Goal: Book appointment/travel/reservation

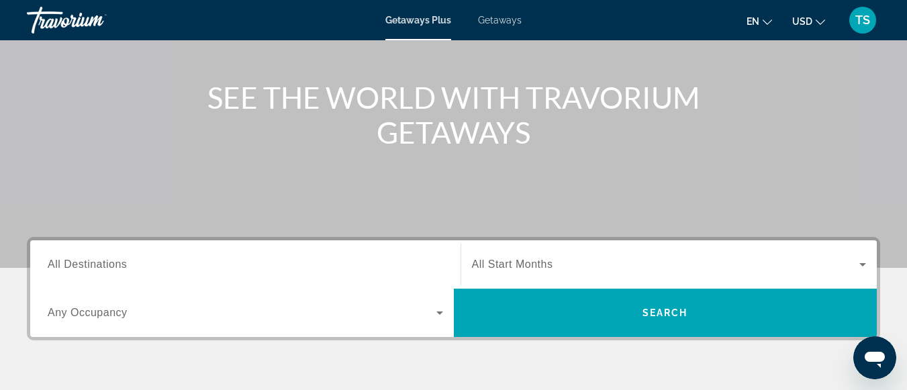
scroll to position [134, 0]
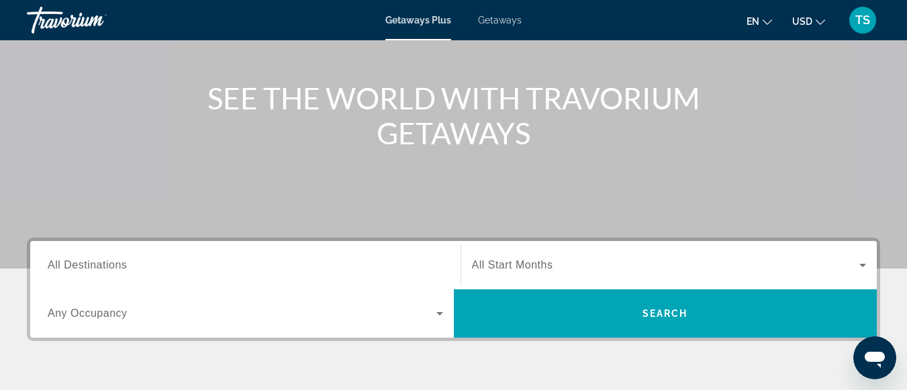
click at [432, 22] on span "Getaways Plus" at bounding box center [418, 20] width 66 height 11
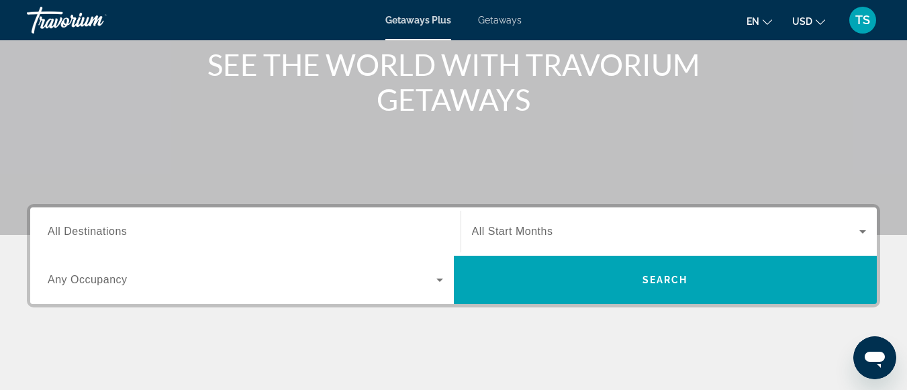
scroll to position [201, 0]
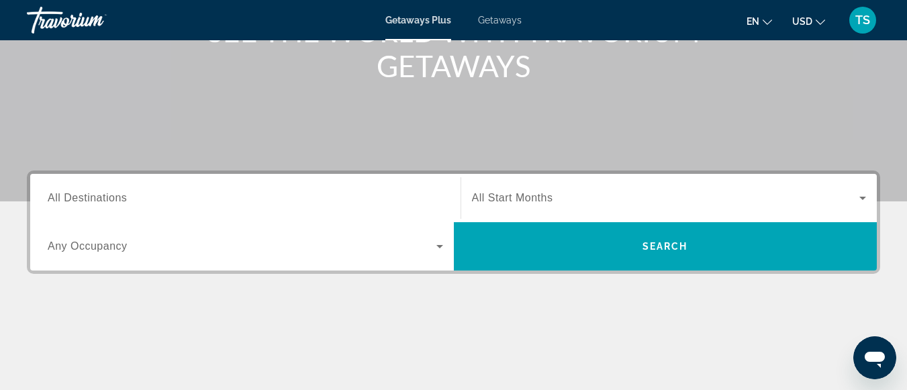
click at [130, 198] on div "Destination All Destinations" at bounding box center [245, 198] width 395 height 38
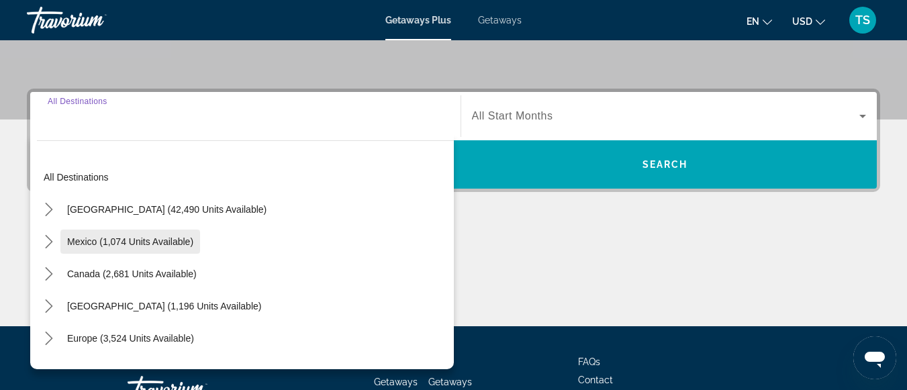
scroll to position [328, 0]
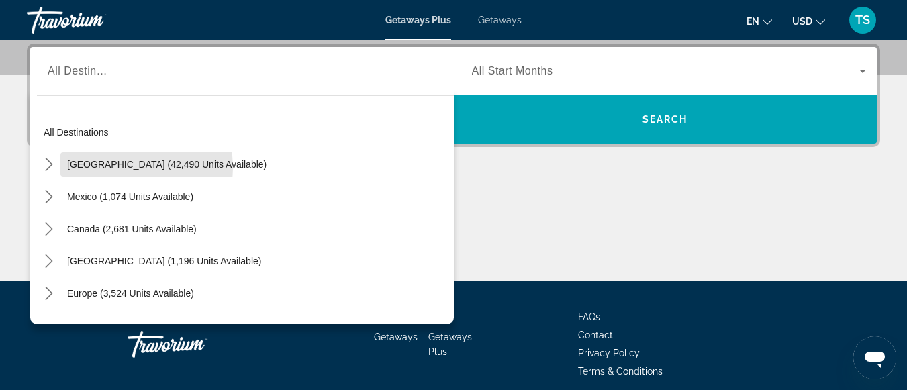
click at [115, 169] on span "[GEOGRAPHIC_DATA] (42,490 units available)" at bounding box center [166, 164] width 199 height 11
type input "**********"
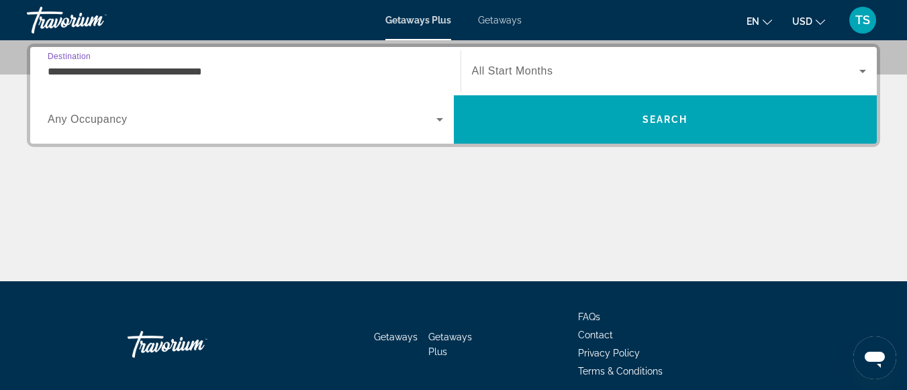
click at [206, 77] on input "**********" at bounding box center [245, 72] width 395 height 16
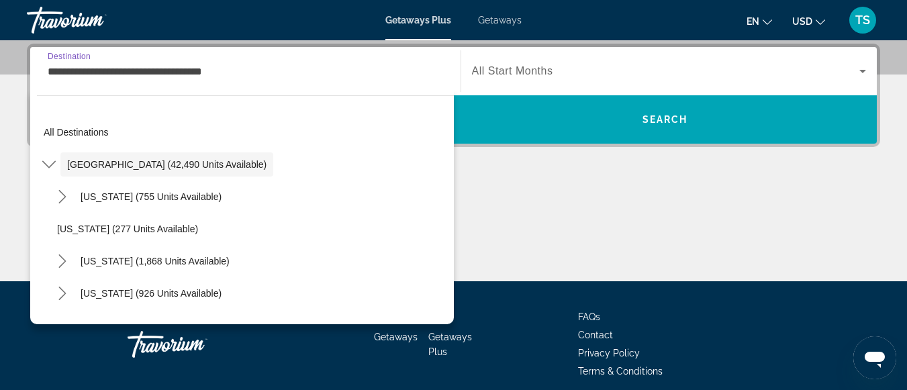
scroll to position [298, 0]
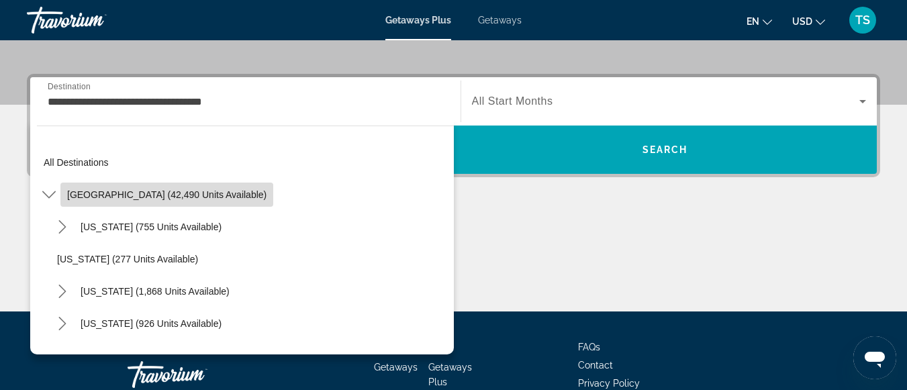
drag, startPoint x: 178, startPoint y: 190, endPoint x: 185, endPoint y: 185, distance: 8.2
click at [184, 187] on button "[GEOGRAPHIC_DATA] (42,490 units available)" at bounding box center [166, 195] width 213 height 24
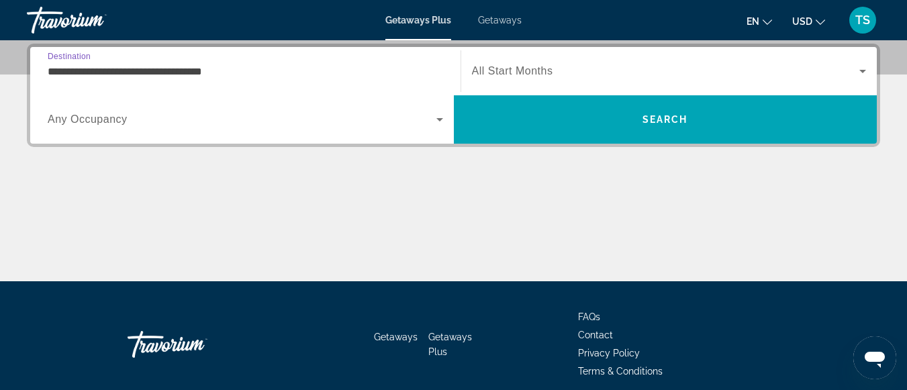
click at [181, 70] on input "**********" at bounding box center [245, 72] width 395 height 16
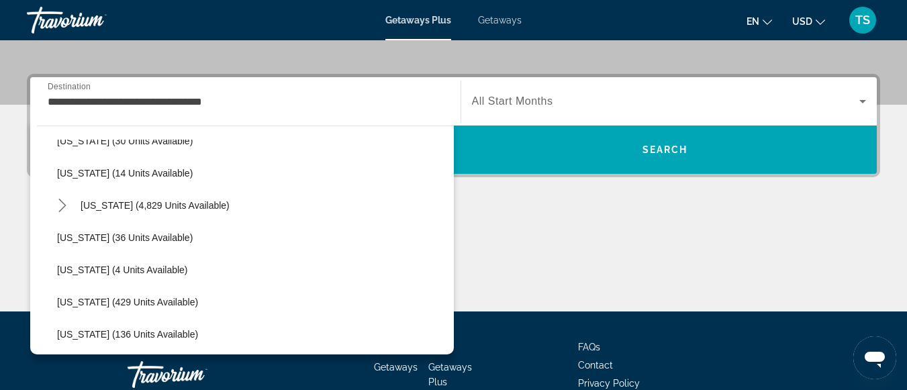
scroll to position [242, 0]
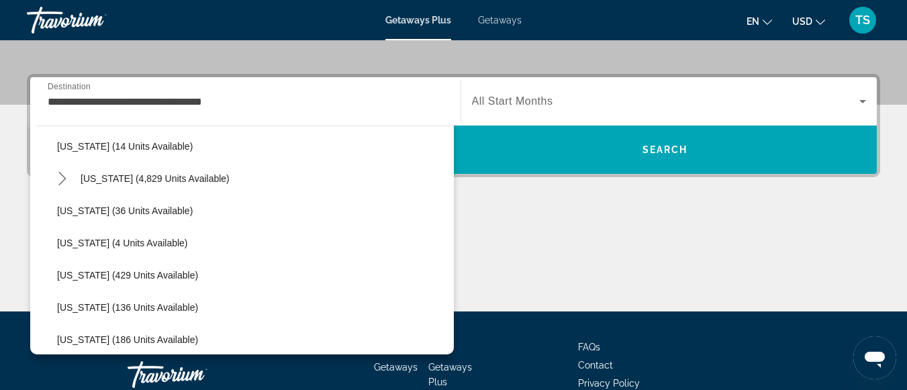
click at [446, 348] on div "All destinations [GEOGRAPHIC_DATA] (42,490 units available) [US_STATE] (755 uni…" at bounding box center [242, 237] width 424 height 236
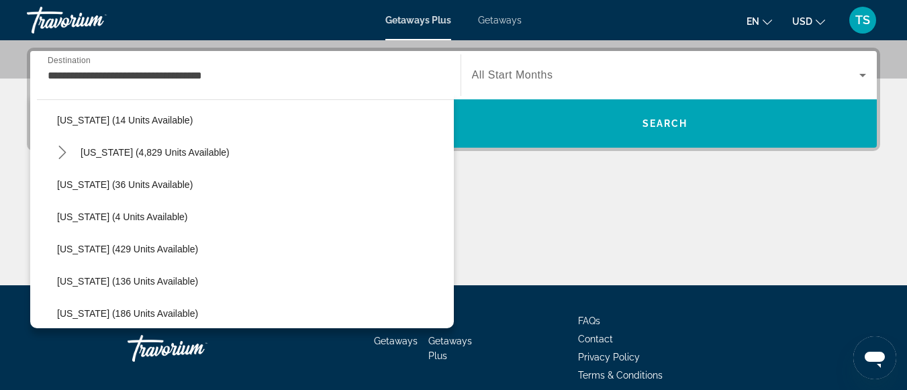
scroll to position [328, 0]
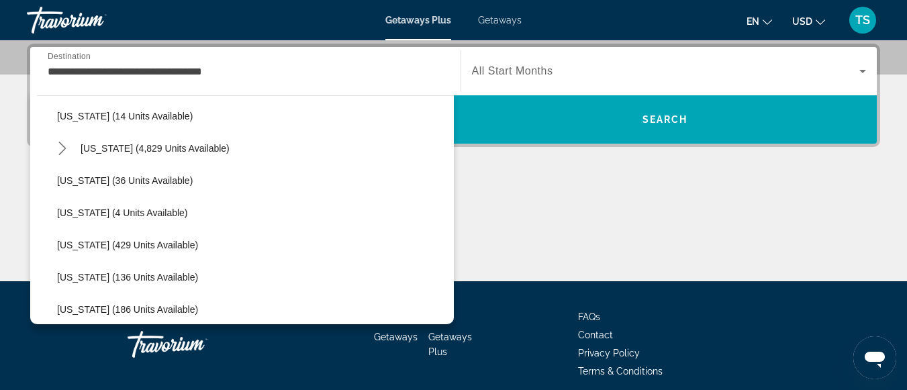
click at [446, 348] on span "Getaways Plus" at bounding box center [450, 345] width 44 height 26
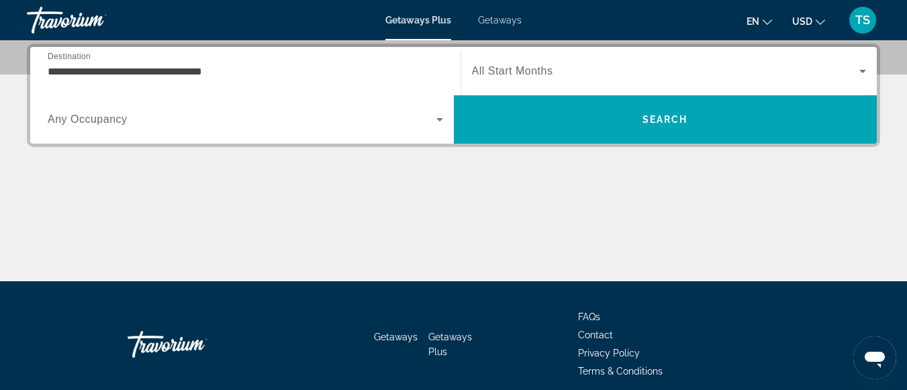
scroll to position [0, 0]
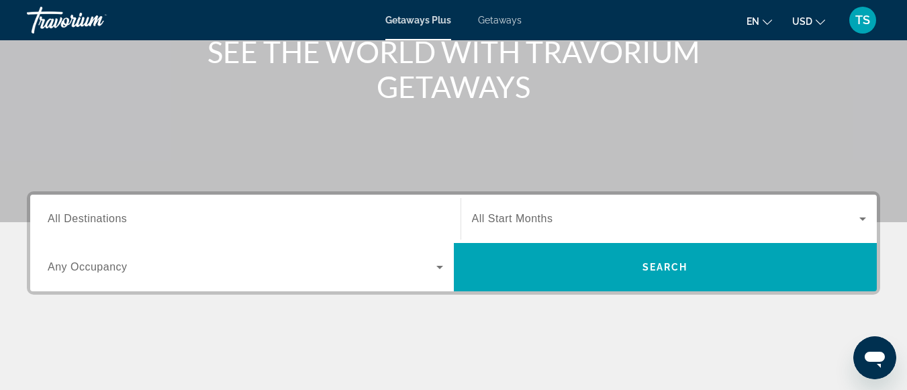
scroll to position [201, 0]
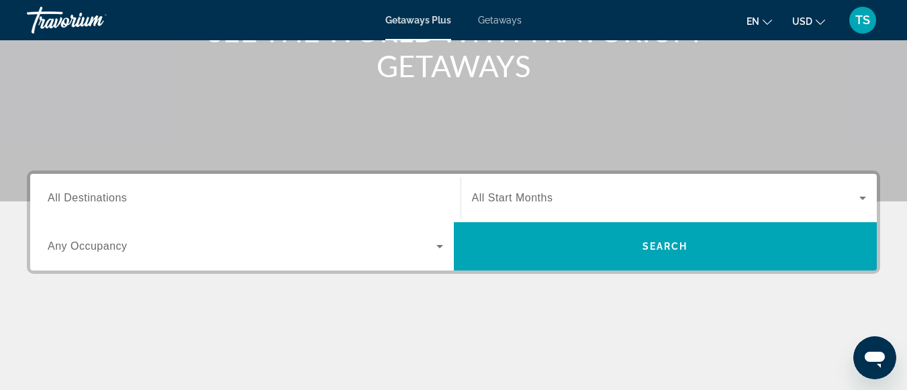
drag, startPoint x: 141, startPoint y: 199, endPoint x: 149, endPoint y: 197, distance: 8.2
click at [146, 198] on input "Destination All Destinations" at bounding box center [245, 199] width 395 height 16
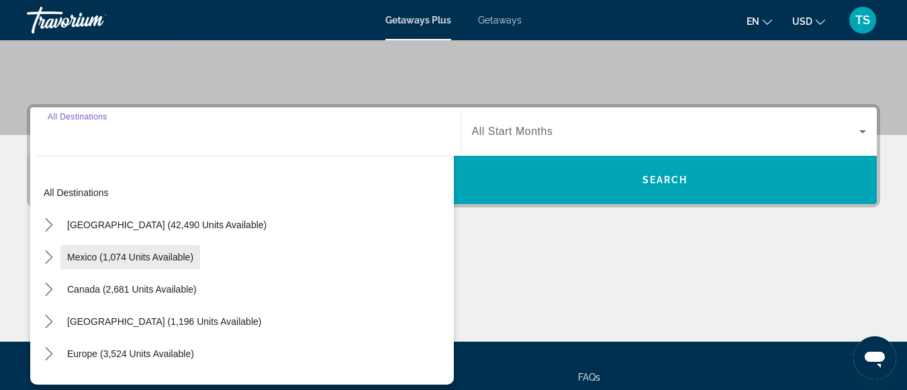
scroll to position [328, 0]
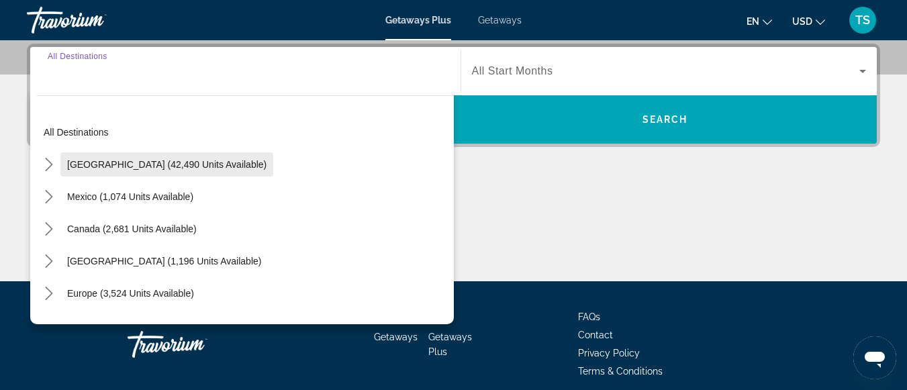
click at [160, 166] on span "[GEOGRAPHIC_DATA] (42,490 units available)" at bounding box center [166, 164] width 199 height 11
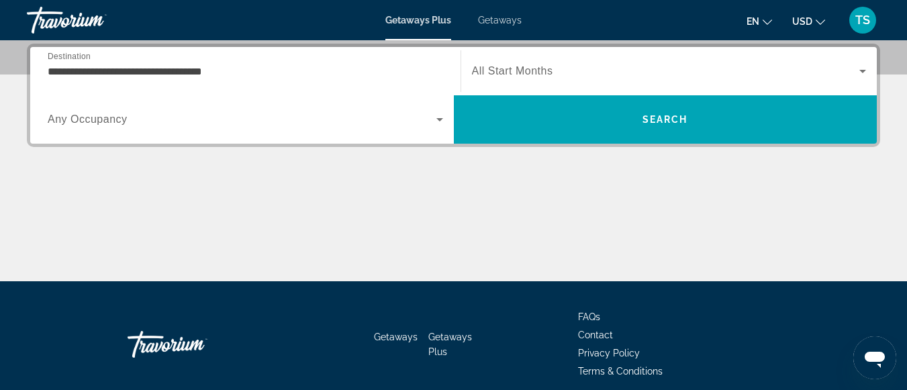
click at [86, 83] on div "**********" at bounding box center [245, 71] width 395 height 38
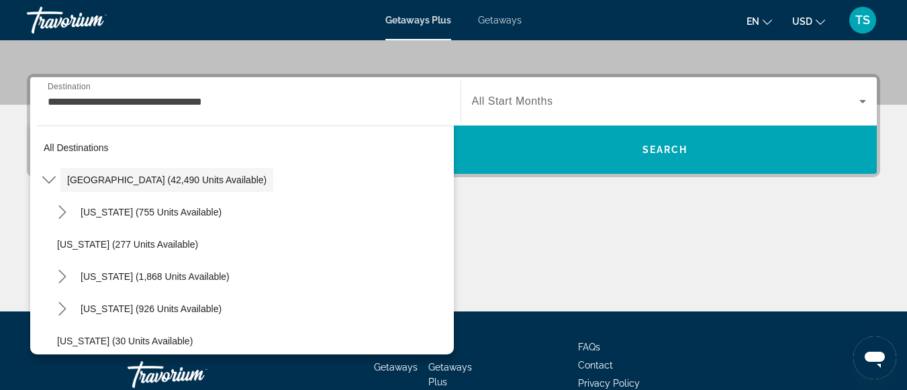
scroll to position [27, 0]
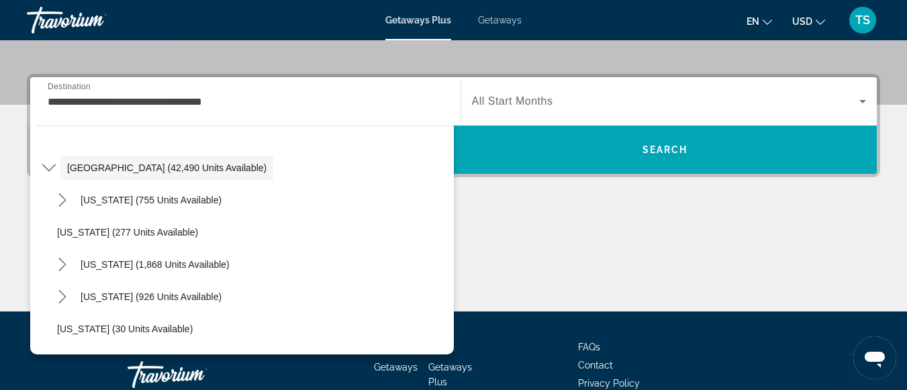
click at [441, 350] on div "All destinations [GEOGRAPHIC_DATA] (42,490 units available) [US_STATE] (755 uni…" at bounding box center [242, 237] width 424 height 236
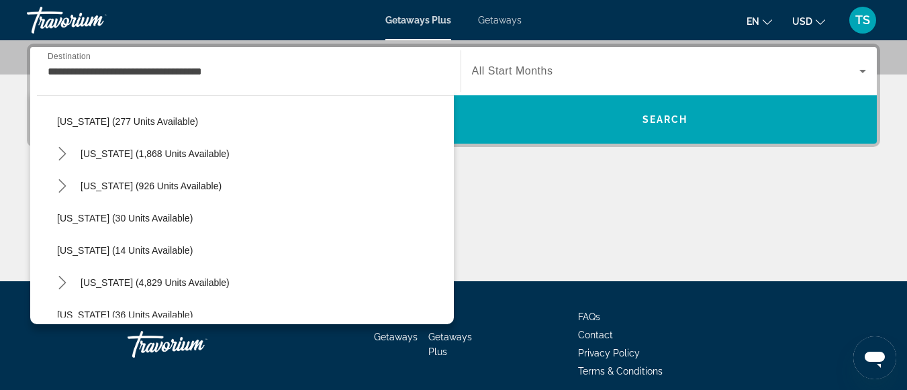
scroll to position [134, 0]
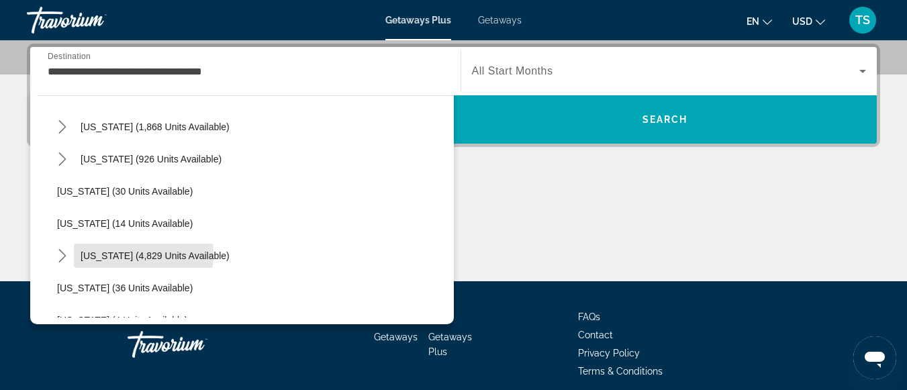
drag, startPoint x: 129, startPoint y: 256, endPoint x: 135, endPoint y: 263, distance: 8.5
click at [133, 262] on button "[US_STATE] (4,829 units available)" at bounding box center [155, 256] width 162 height 24
type input "**********"
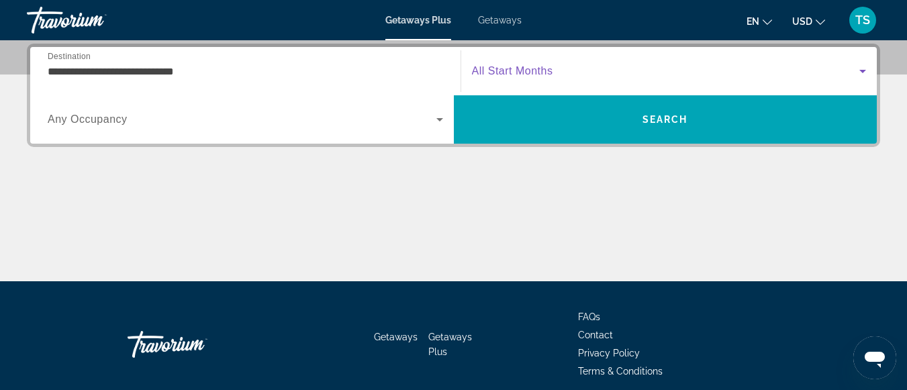
click at [860, 73] on icon "Search widget" at bounding box center [863, 71] width 16 height 16
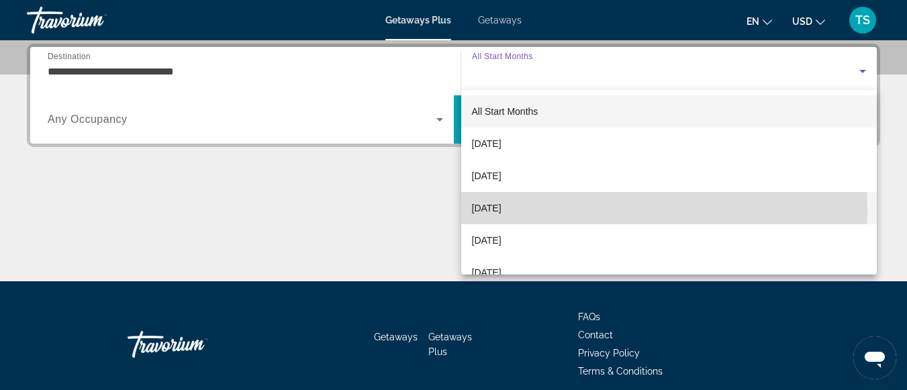
drag, startPoint x: 492, startPoint y: 211, endPoint x: 508, endPoint y: 203, distance: 17.4
click at [502, 206] on span "December 2025" at bounding box center [487, 208] width 30 height 16
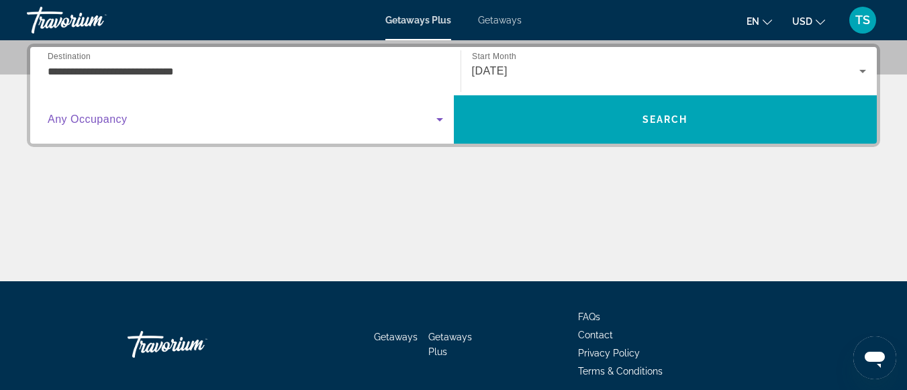
click at [439, 121] on icon "Search widget" at bounding box center [439, 119] width 7 height 3
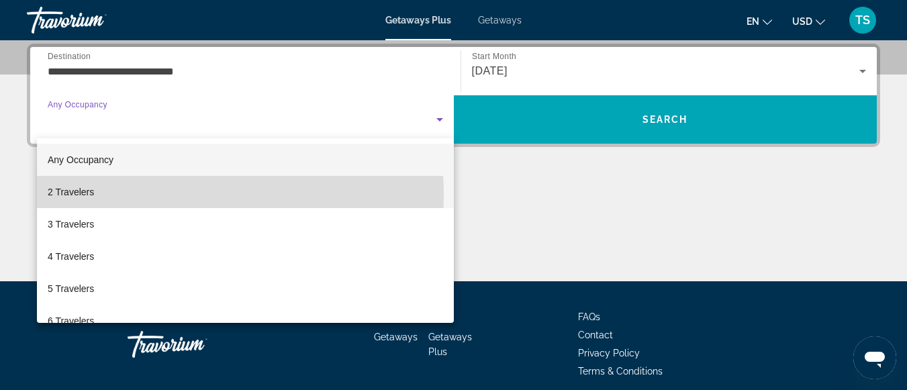
click at [97, 194] on mat-option "2 Travelers" at bounding box center [245, 192] width 417 height 32
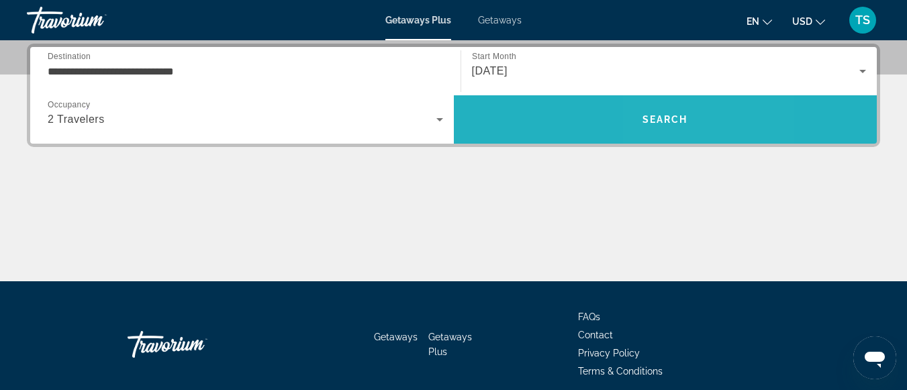
click at [686, 111] on button "Search" at bounding box center [666, 119] width 424 height 48
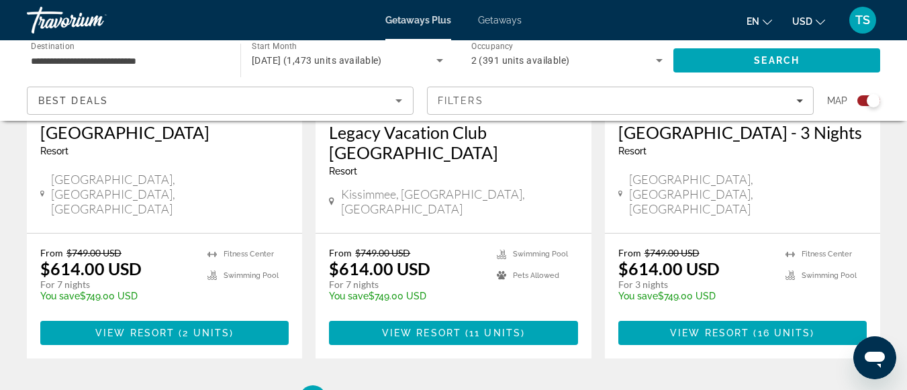
scroll to position [2215, 0]
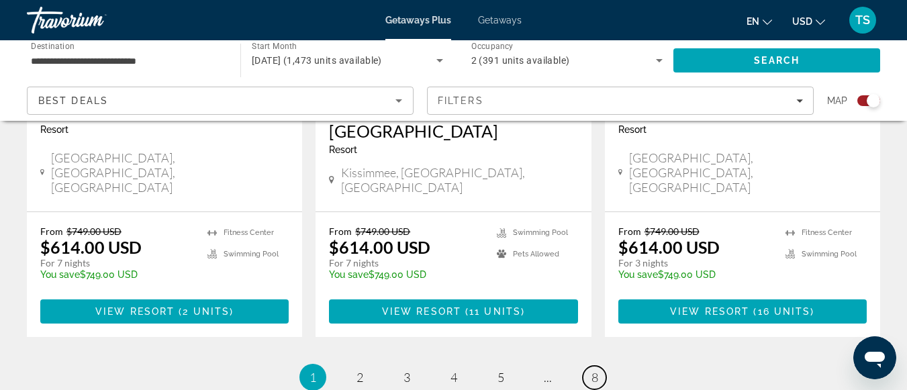
click at [589, 366] on link "page 8" at bounding box center [594, 377] width 23 height 23
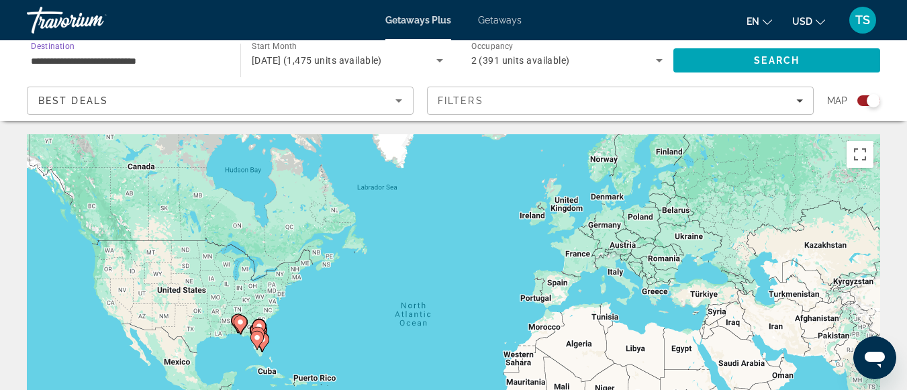
click at [48, 59] on input "**********" at bounding box center [127, 61] width 192 height 16
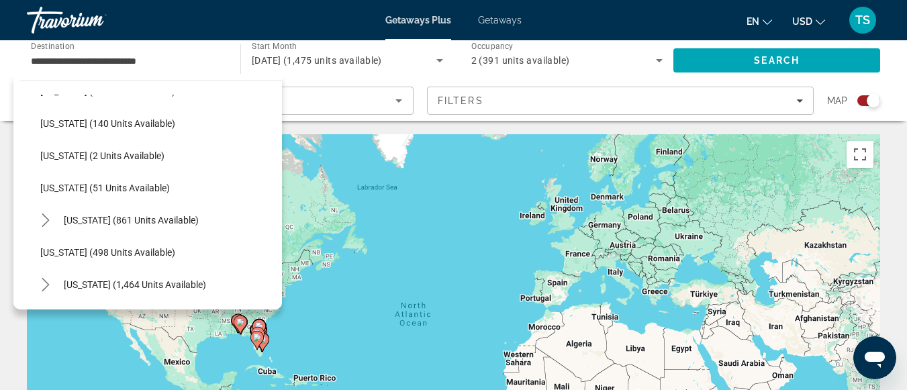
scroll to position [633, 0]
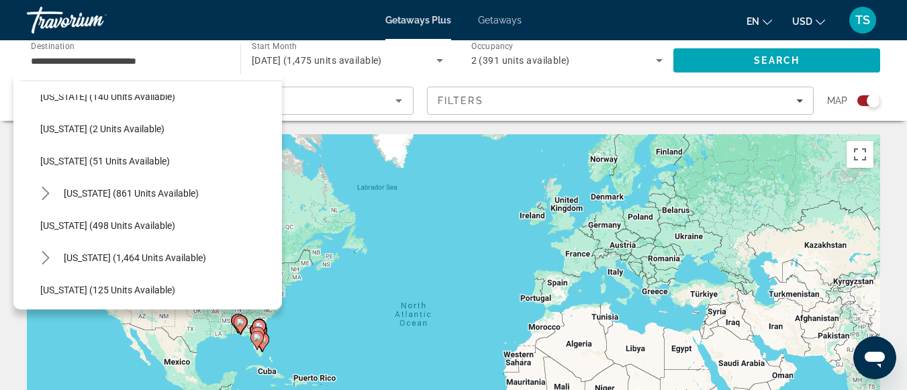
click at [273, 303] on div "All destinations United States (42,490 units available) Arizona (755 units avai…" at bounding box center [147, 192] width 269 height 236
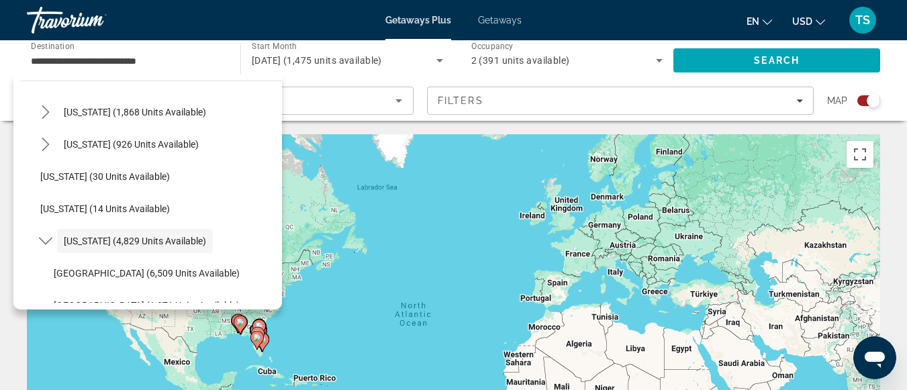
scroll to position [142, 0]
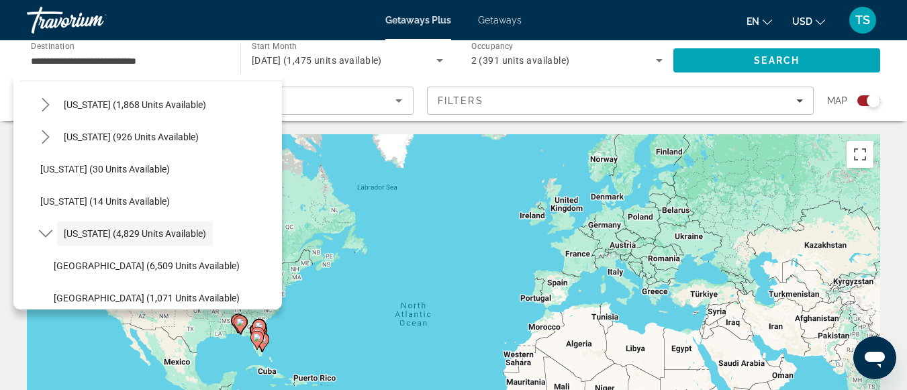
click at [93, 263] on span "Orlando & Disney Area (6,509 units available)" at bounding box center [147, 265] width 186 height 11
type input "**********"
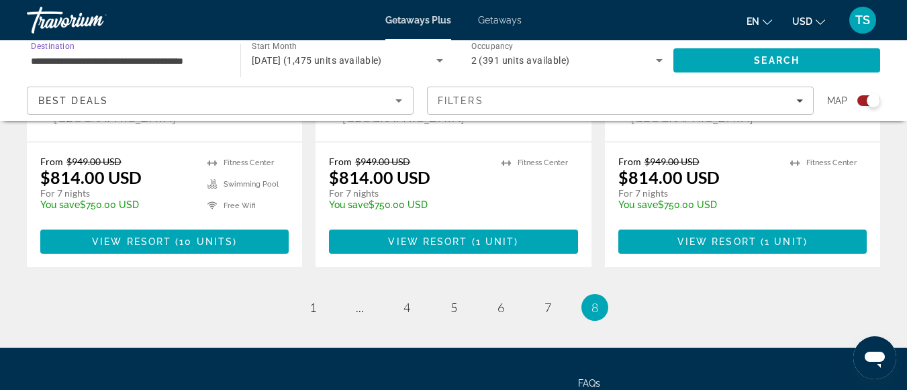
scroll to position [1276, 0]
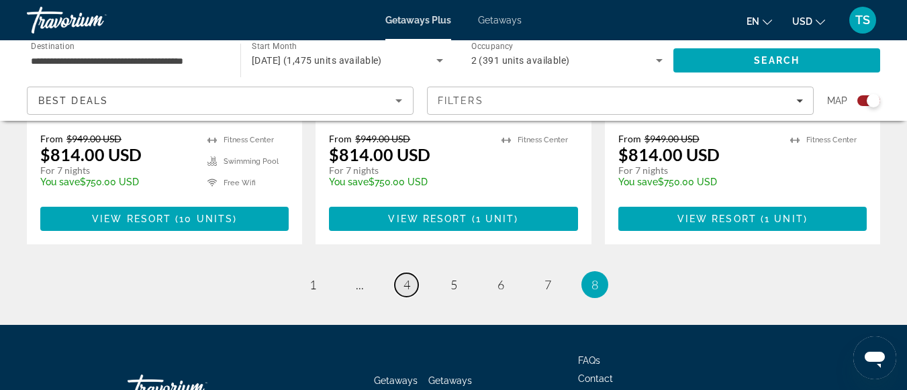
click at [410, 273] on link "page 4" at bounding box center [406, 284] width 23 height 23
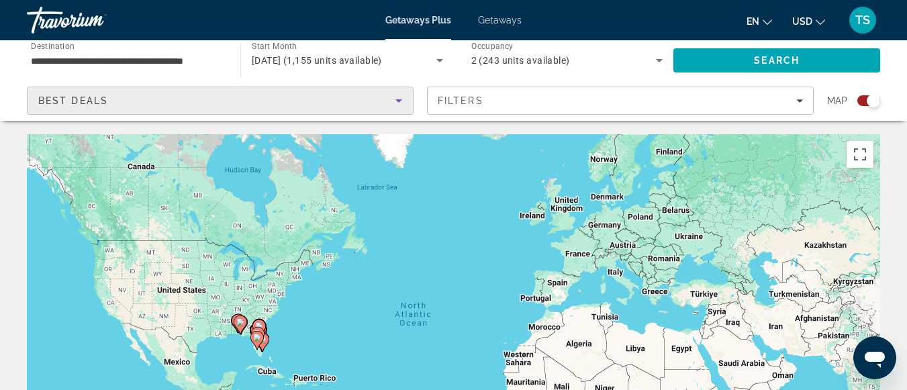
click at [115, 101] on div "Best Deals" at bounding box center [216, 101] width 357 height 16
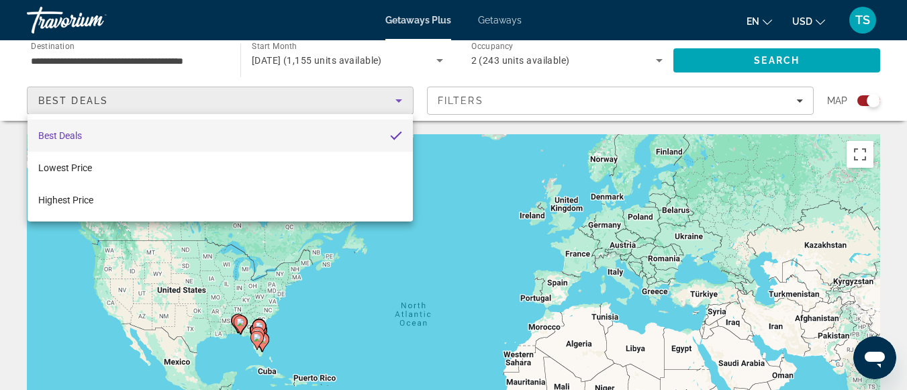
drag, startPoint x: 147, startPoint y: 85, endPoint x: 153, endPoint y: 82, distance: 6.9
click at [152, 88] on div at bounding box center [453, 195] width 907 height 390
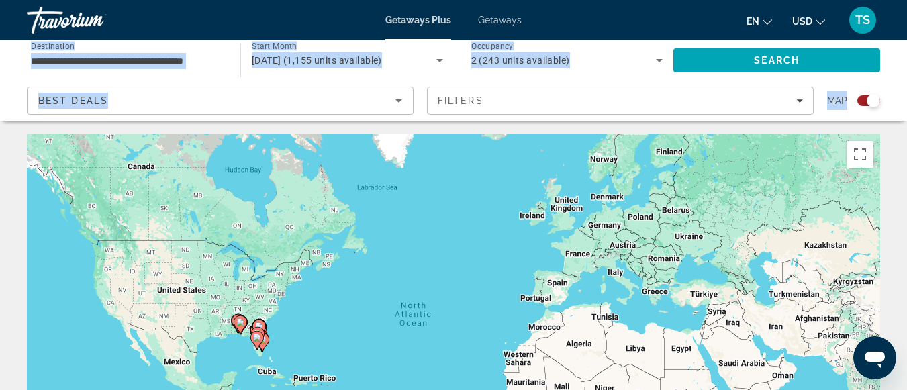
drag, startPoint x: 904, startPoint y: 32, endPoint x: 908, endPoint y: -30, distance: 61.9
click at [907, 0] on html "**********" at bounding box center [453, 195] width 907 height 390
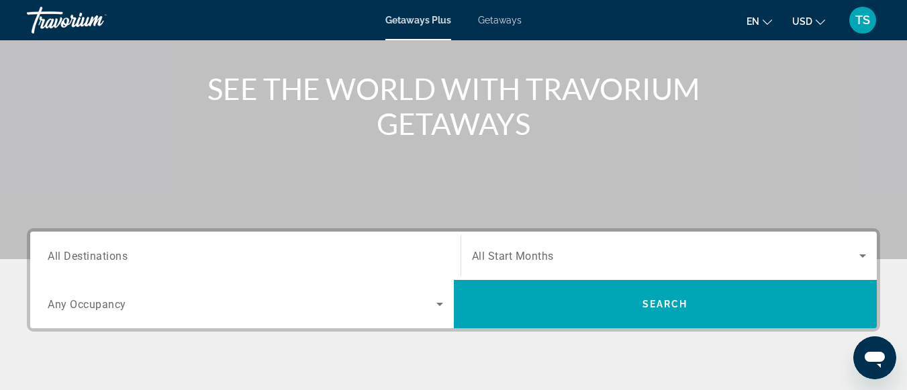
scroll to position [201, 0]
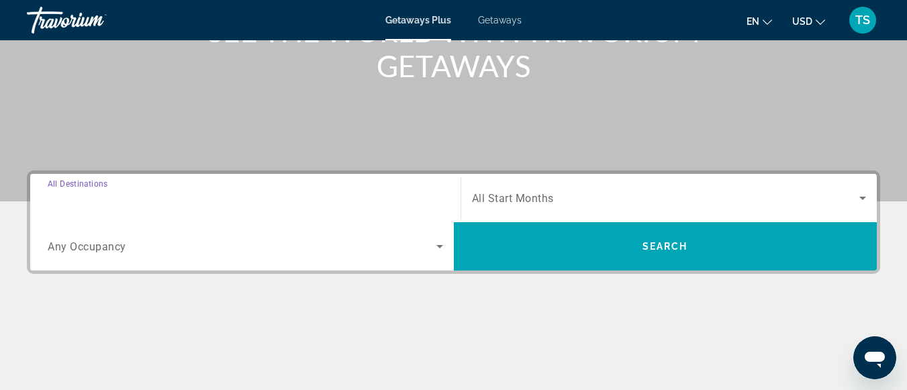
click at [154, 195] on input "Destination All Destinations" at bounding box center [245, 199] width 395 height 16
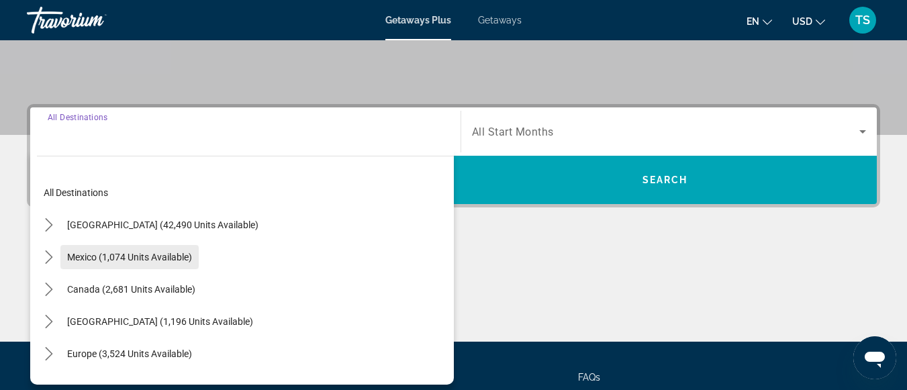
scroll to position [328, 0]
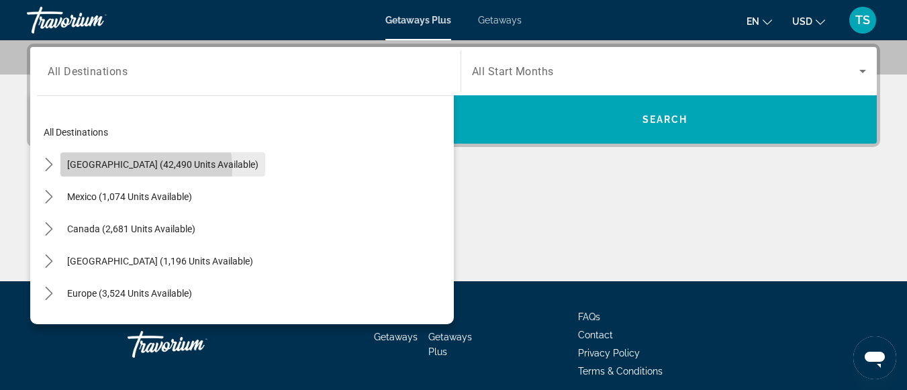
click at [127, 169] on span "[GEOGRAPHIC_DATA] (42,490 units available)" at bounding box center [162, 164] width 191 height 11
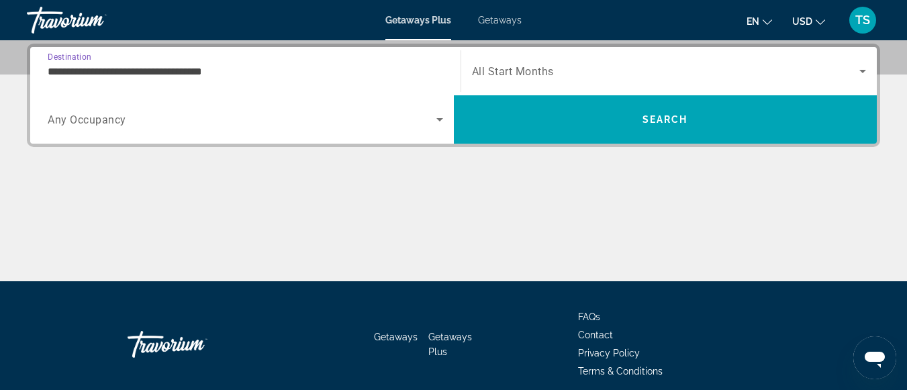
click at [111, 71] on input "**********" at bounding box center [245, 72] width 395 height 16
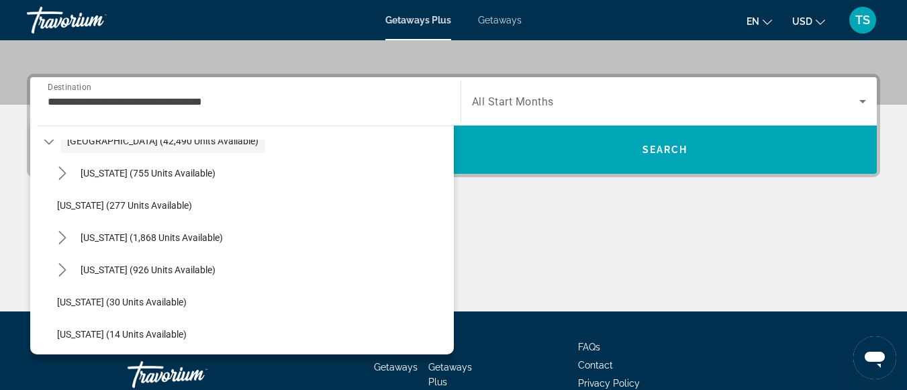
scroll to position [81, 0]
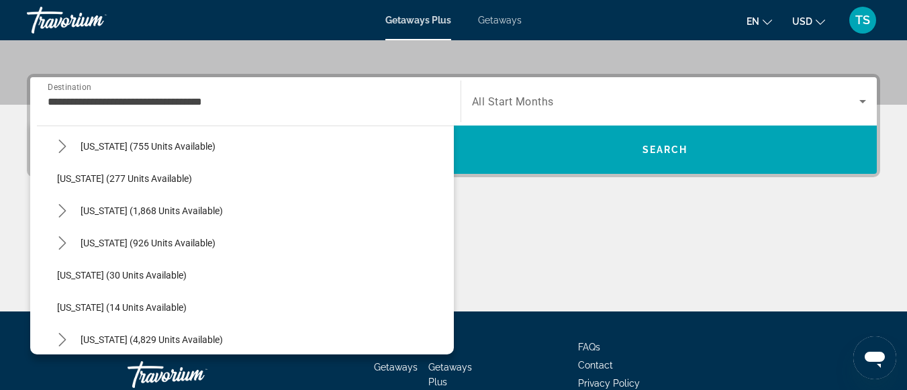
click at [455, 335] on div "Getaways Getaways Plus FAQs Contact Privacy Policy Terms & Conditions" at bounding box center [453, 375] width 853 height 126
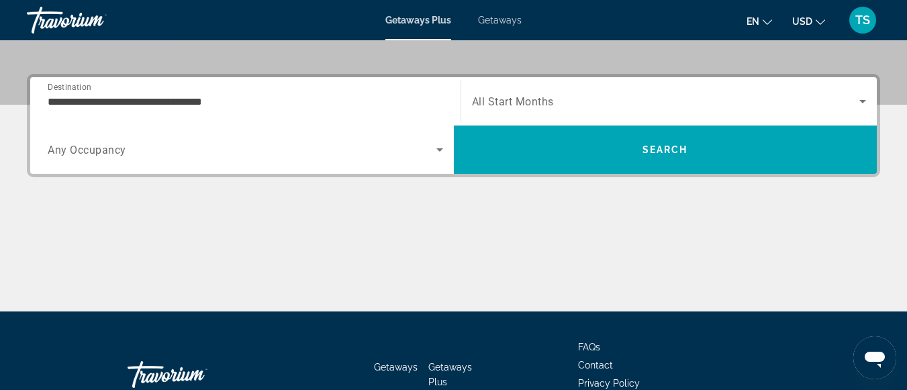
click at [456, 334] on div "Getaways Getaways Plus FAQs Contact Privacy Policy Terms & Conditions" at bounding box center [453, 375] width 853 height 126
click at [446, 147] on icon "Search widget" at bounding box center [440, 150] width 16 height 16
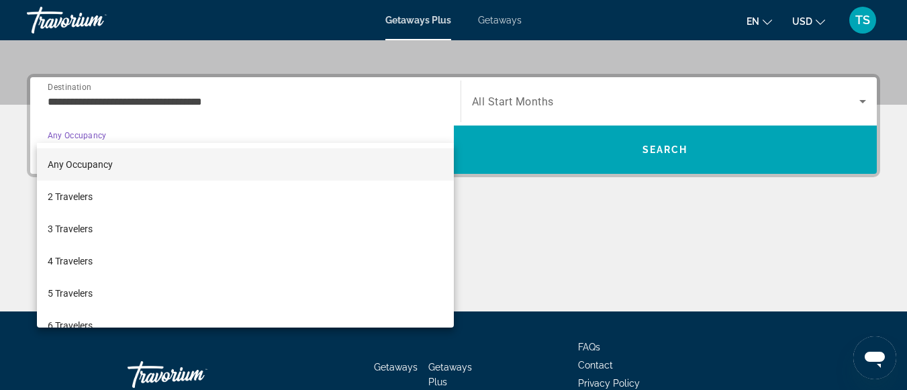
scroll to position [328, 0]
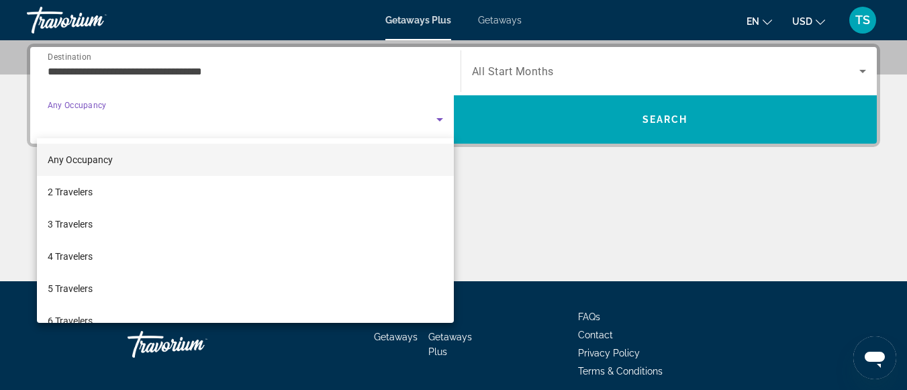
click at [165, 70] on div at bounding box center [453, 195] width 907 height 390
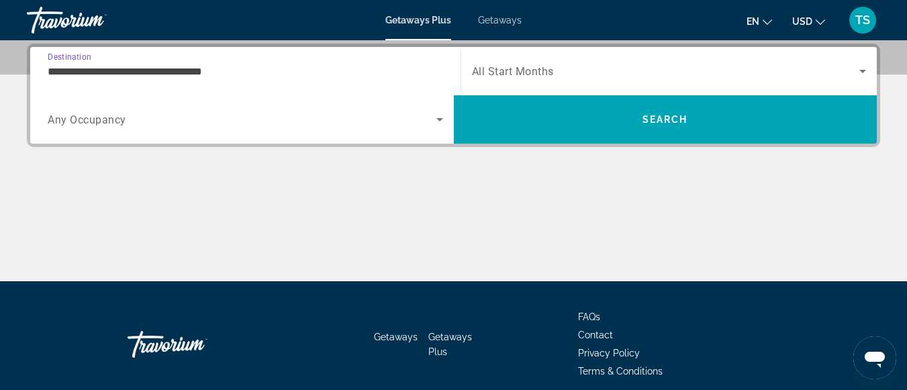
click at [104, 77] on input "**********" at bounding box center [245, 72] width 395 height 16
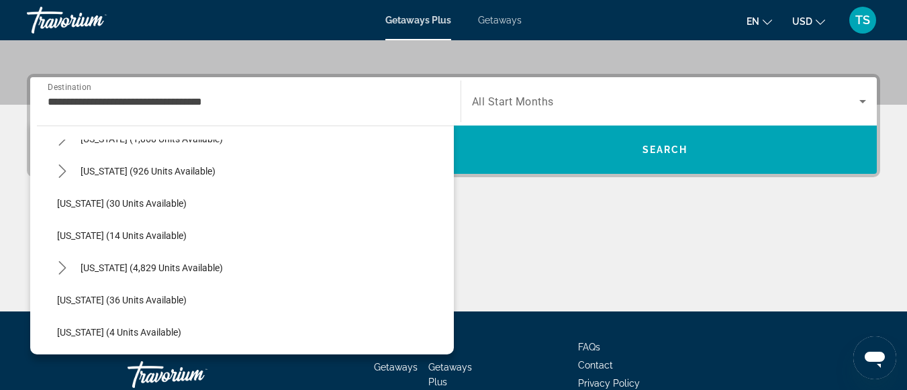
scroll to position [161, 0]
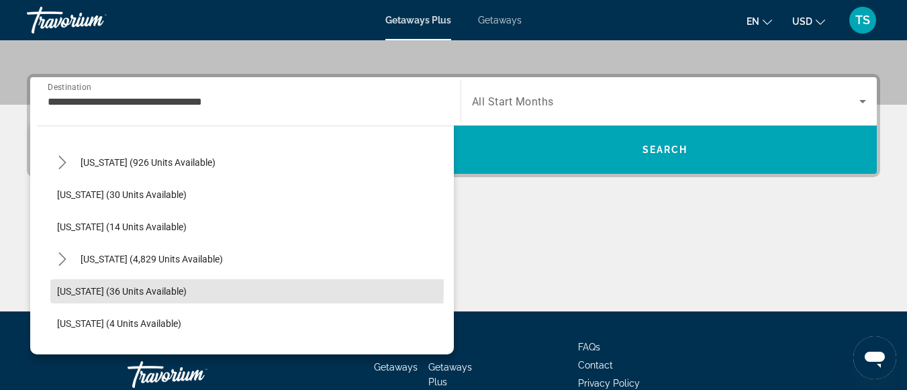
click at [99, 291] on span "[US_STATE] (36 units available)" at bounding box center [122, 291] width 130 height 11
type input "**********"
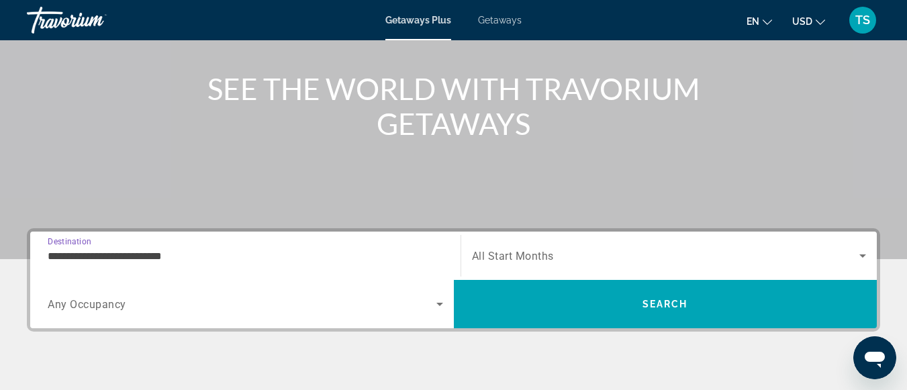
scroll to position [125, 0]
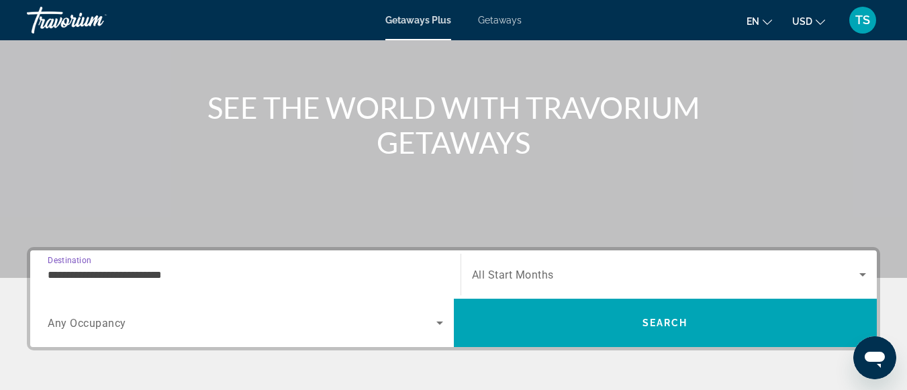
click at [219, 267] on input "**********" at bounding box center [245, 275] width 395 height 16
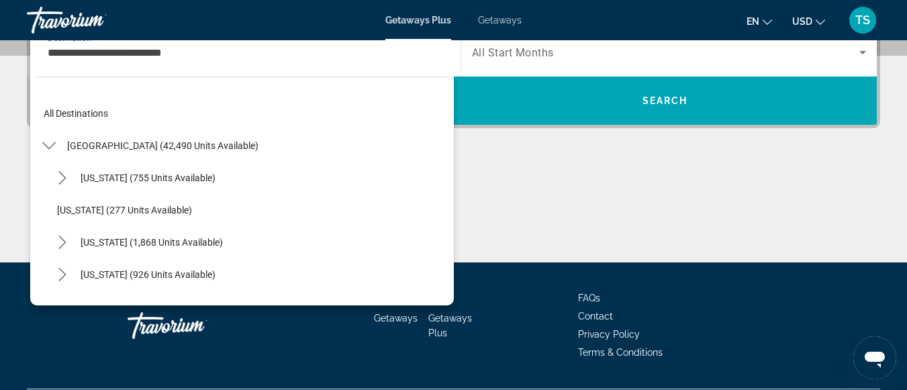
scroll to position [209, 0]
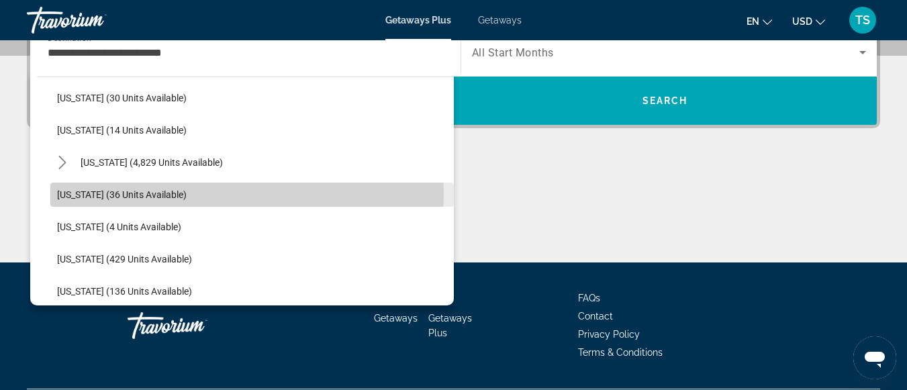
click at [130, 193] on span "[US_STATE] (36 units available)" at bounding box center [122, 194] width 130 height 11
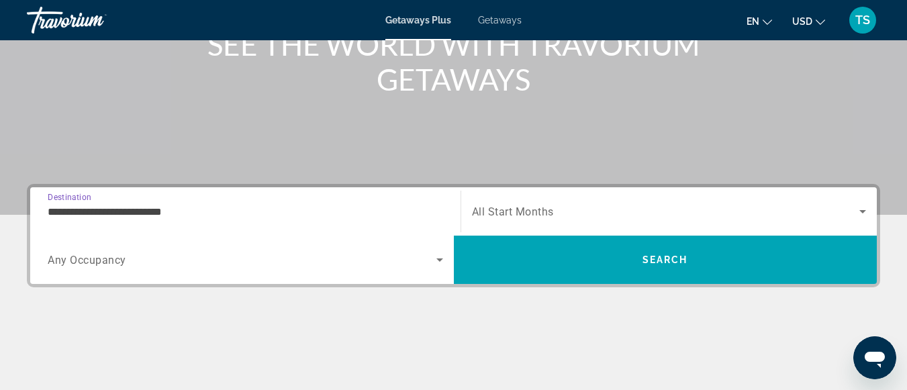
scroll to position [183, 0]
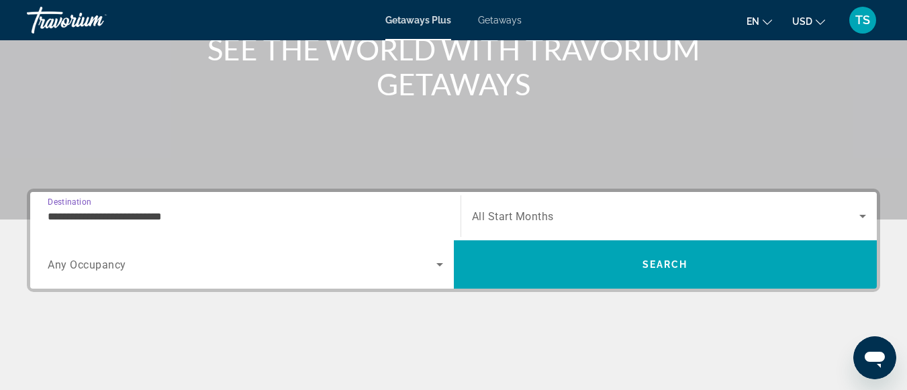
click at [441, 270] on icon "Search widget" at bounding box center [440, 264] width 16 height 16
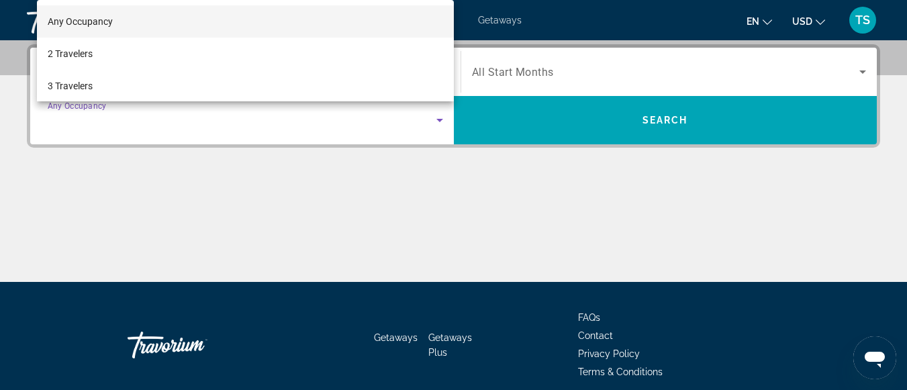
scroll to position [328, 0]
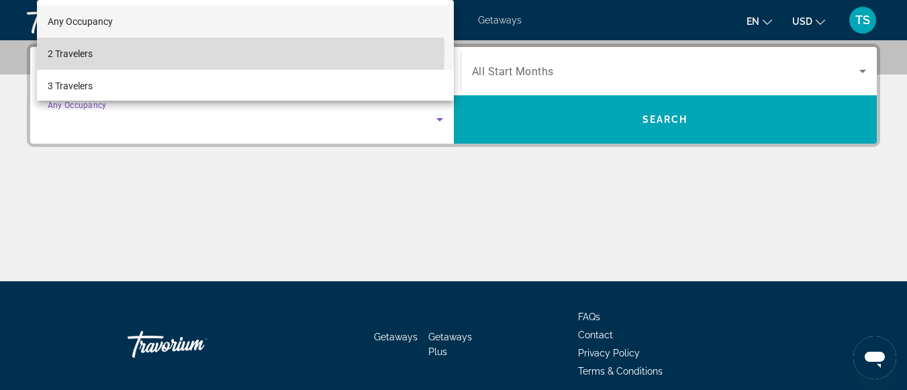
drag, startPoint x: 156, startPoint y: 50, endPoint x: 166, endPoint y: 56, distance: 12.0
click at [165, 54] on mat-option "2 Travelers" at bounding box center [245, 54] width 417 height 32
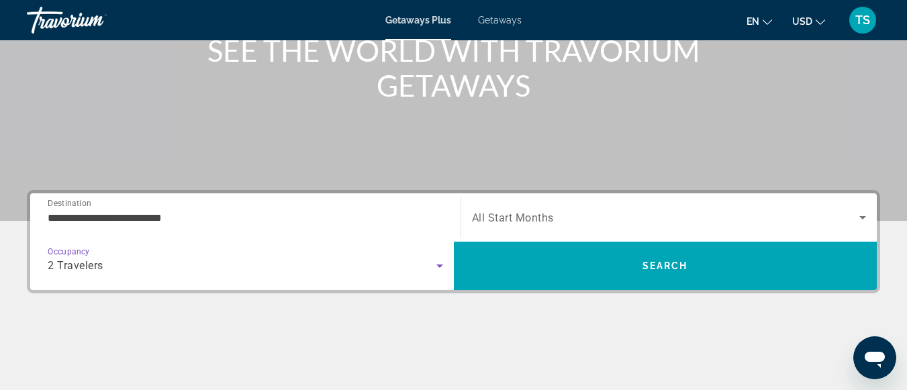
scroll to position [203, 0]
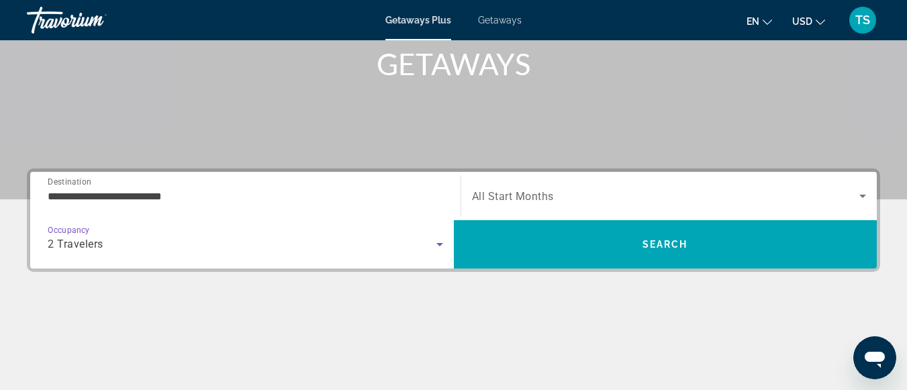
click at [446, 247] on icon "Search widget" at bounding box center [440, 244] width 16 height 16
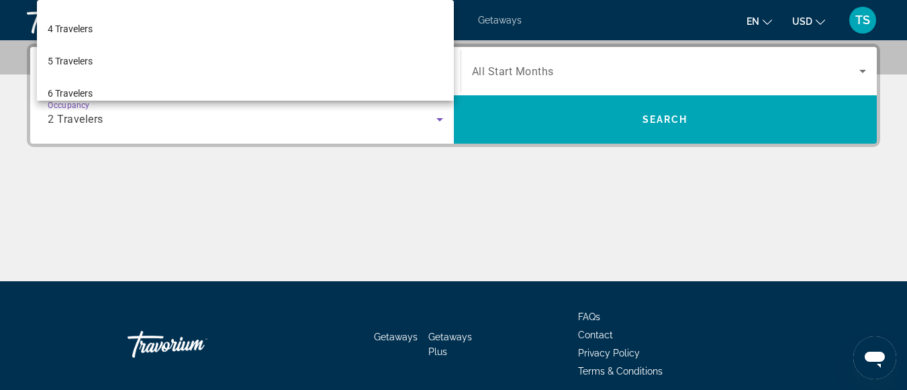
scroll to position [99, 0]
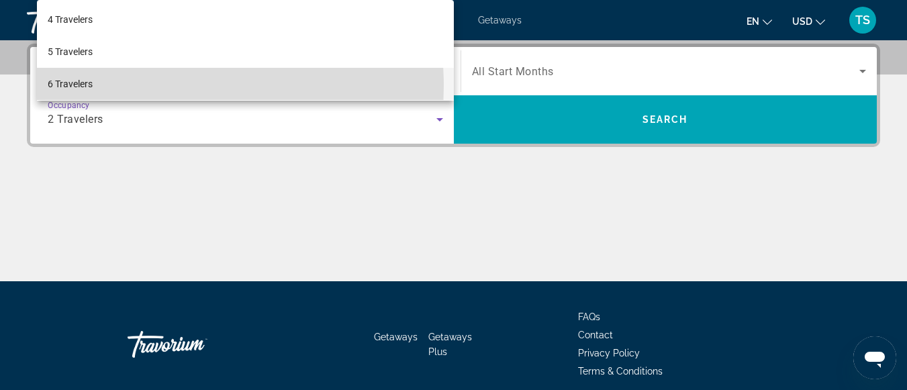
click at [97, 87] on mat-option "6 Travelers" at bounding box center [245, 84] width 417 height 32
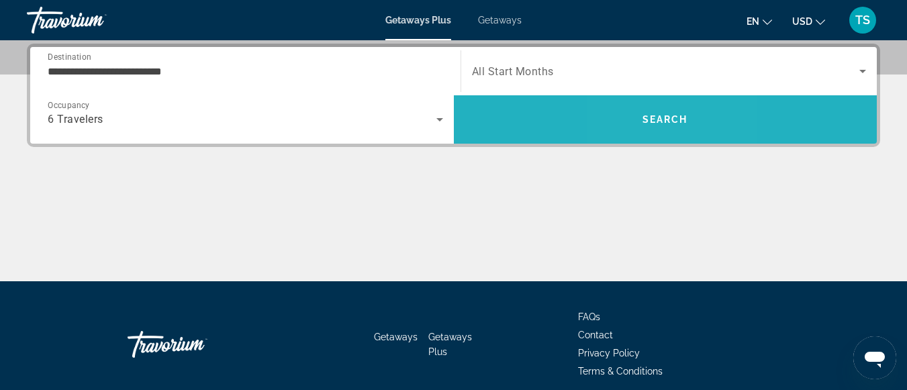
click at [653, 120] on span "Search" at bounding box center [665, 119] width 46 height 11
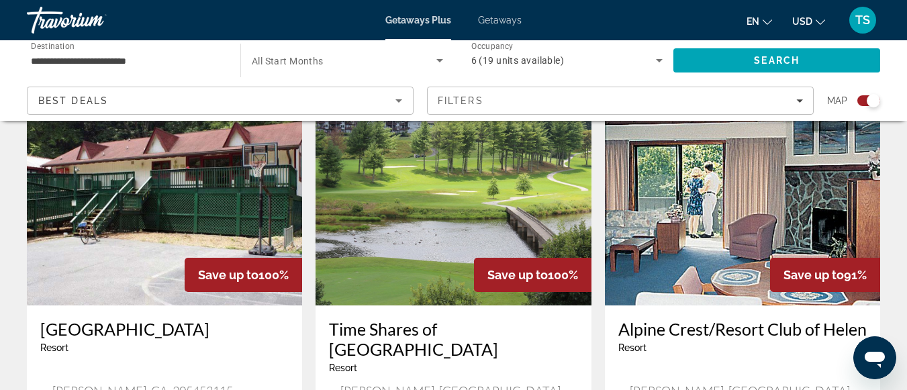
scroll to position [470, 0]
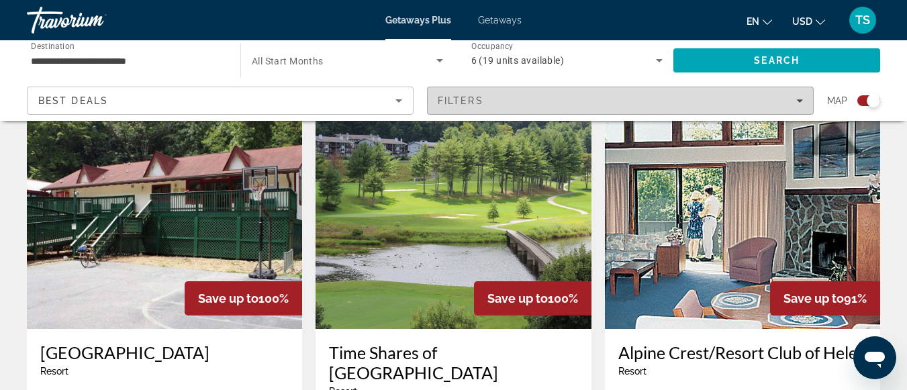
click at [802, 101] on icon "Filters" at bounding box center [799, 100] width 7 height 7
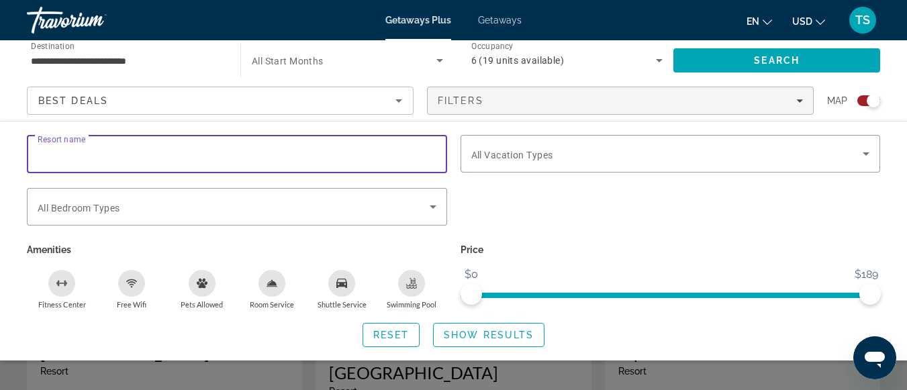
click at [108, 158] on input "Resort name" at bounding box center [237, 154] width 399 height 16
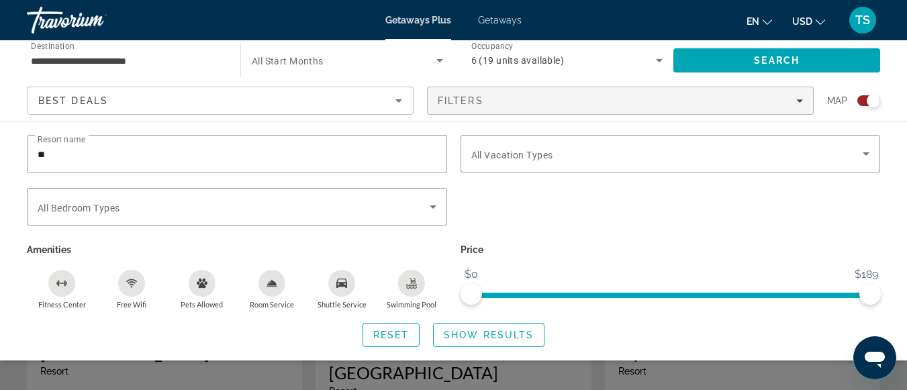
click at [107, 132] on div "Resort name ** Vacation Types All Vacation Types Bedroom Types All Bedroom Type…" at bounding box center [453, 241] width 907 height 240
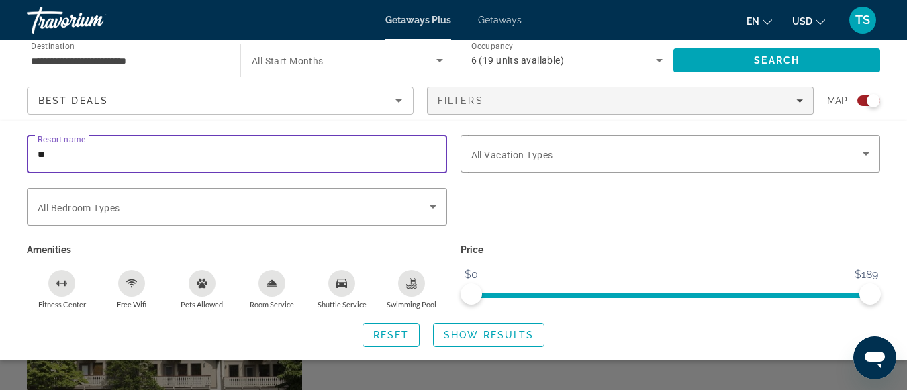
click at [62, 148] on input "**" at bounding box center [237, 154] width 399 height 16
type input "**********"
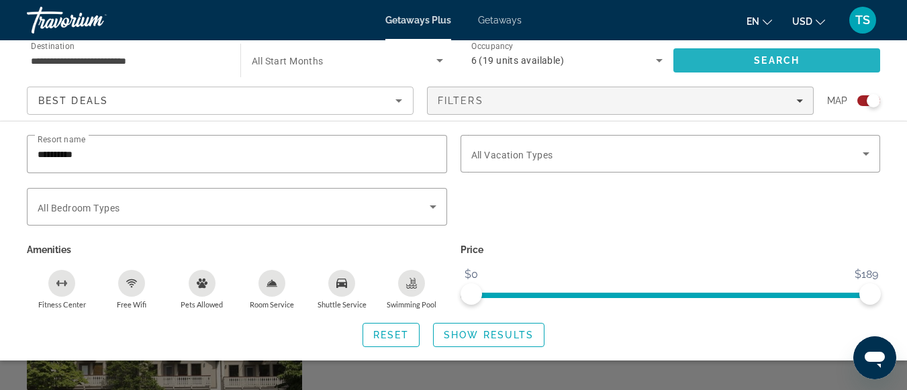
click at [753, 59] on button "Search" at bounding box center [776, 60] width 207 height 24
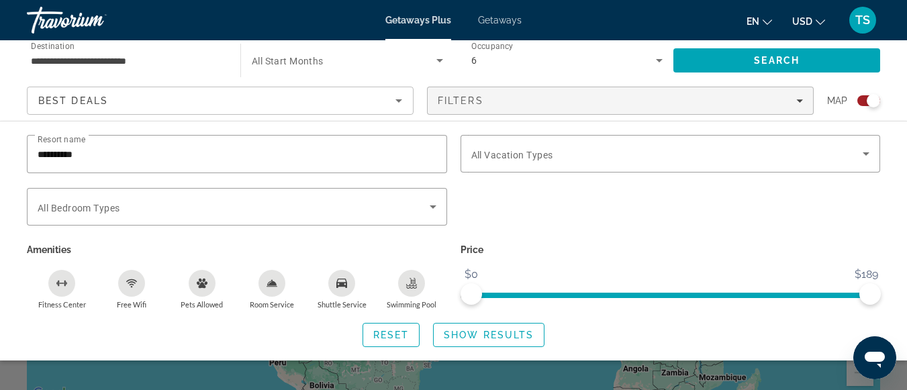
scroll to position [134, 0]
click at [461, 340] on button "Show Results" at bounding box center [488, 335] width 111 height 24
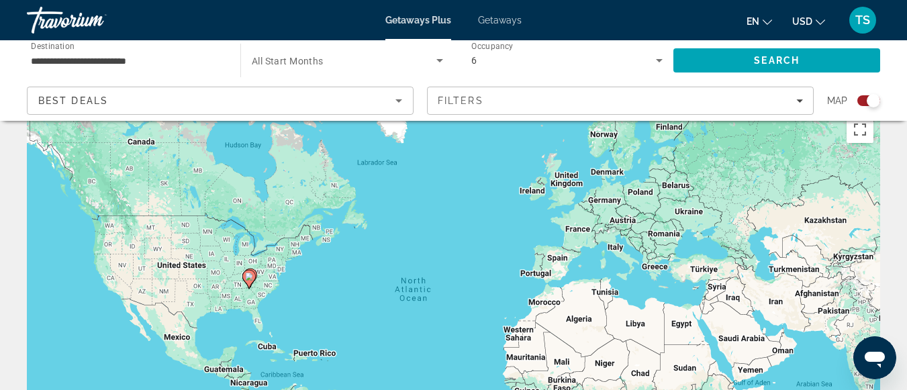
scroll to position [0, 0]
